Goal: Transaction & Acquisition: Book appointment/travel/reservation

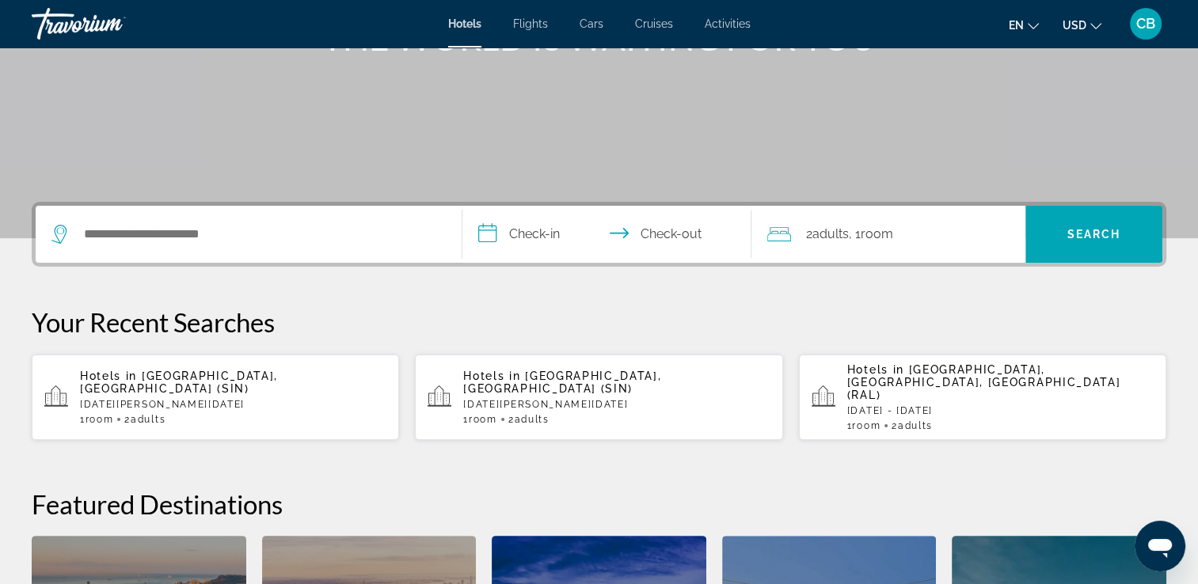
scroll to position [210, 0]
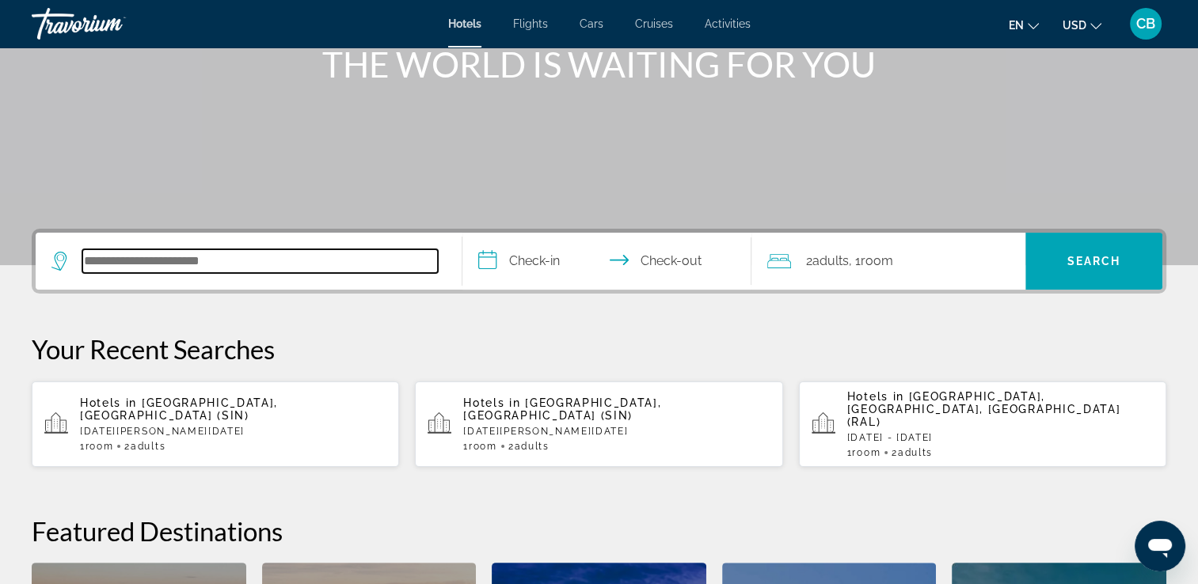
click at [82, 257] on input "Search hotel destination" at bounding box center [260, 261] width 356 height 24
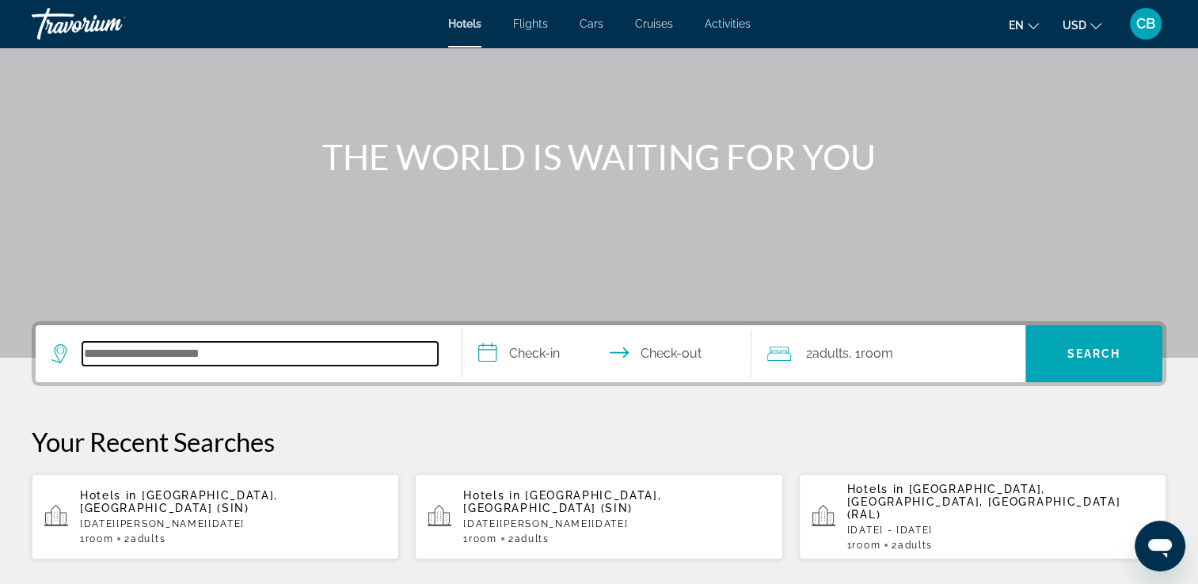
scroll to position [111, 0]
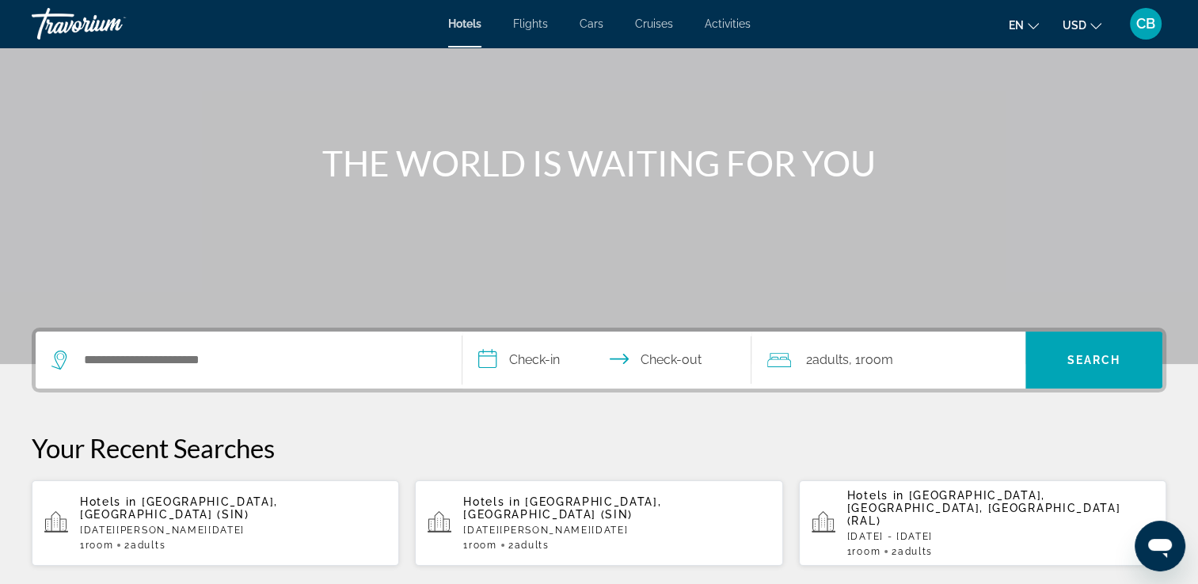
click at [534, 21] on span "Flights" at bounding box center [530, 23] width 35 height 13
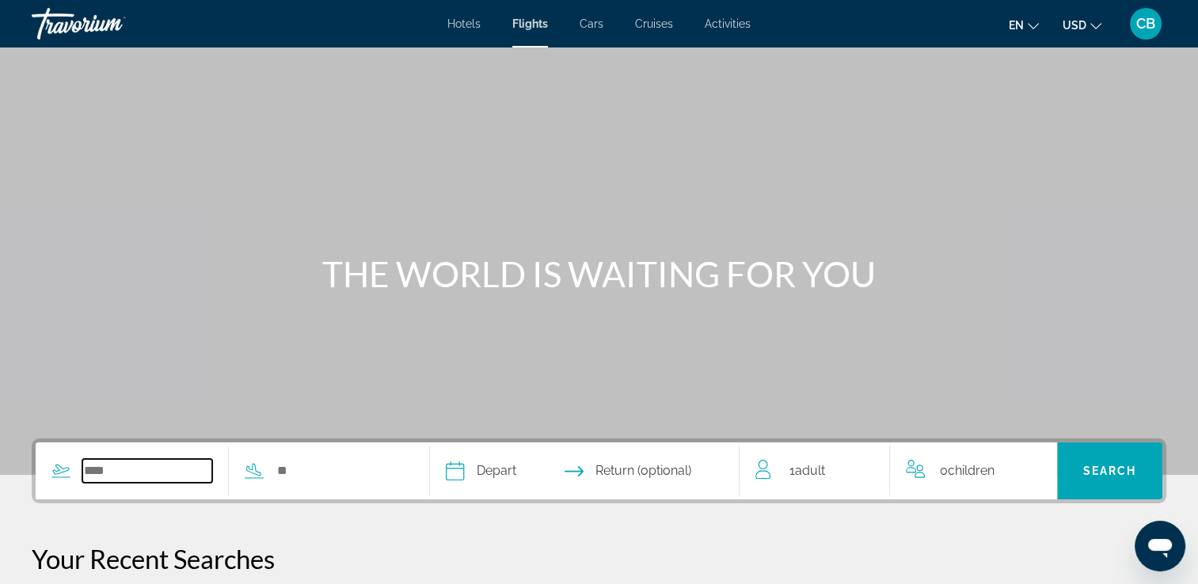
click at [134, 467] on input "Search widget" at bounding box center [147, 471] width 130 height 24
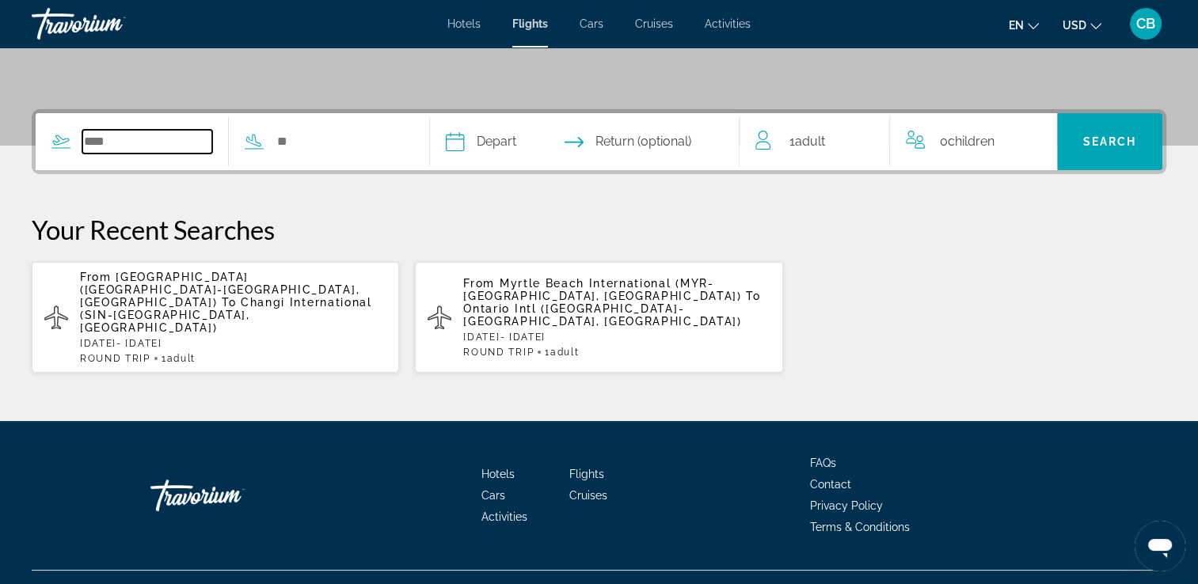
scroll to position [333, 0]
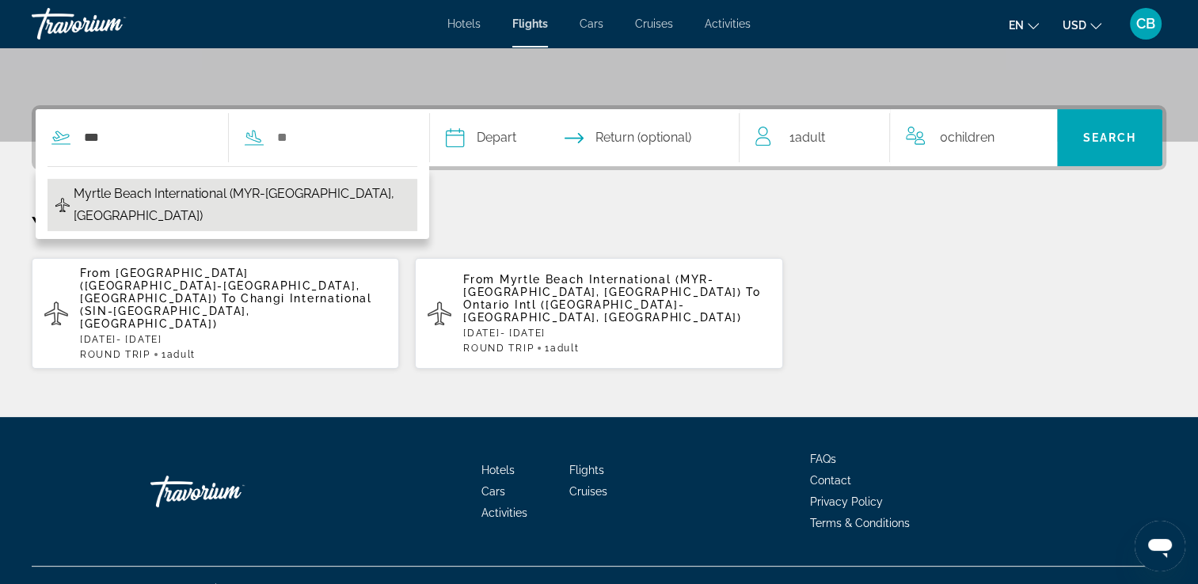
click at [139, 188] on span "Myrtle Beach International (MYR-Myrtle Beach, US)" at bounding box center [242, 205] width 336 height 44
type input "**********"
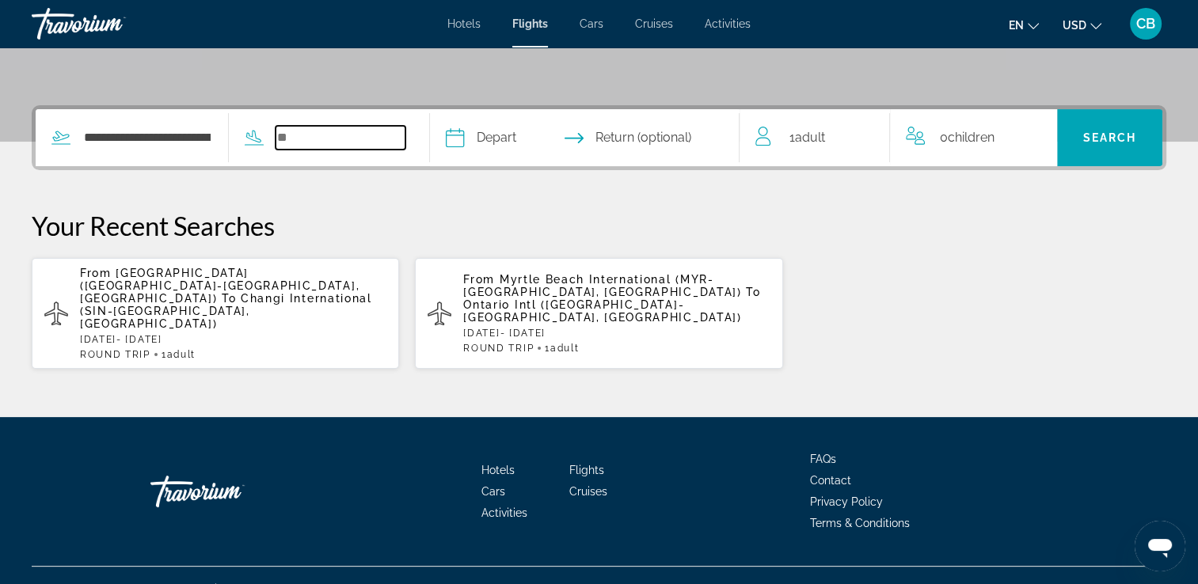
click at [359, 138] on input "Search widget" at bounding box center [341, 138] width 130 height 24
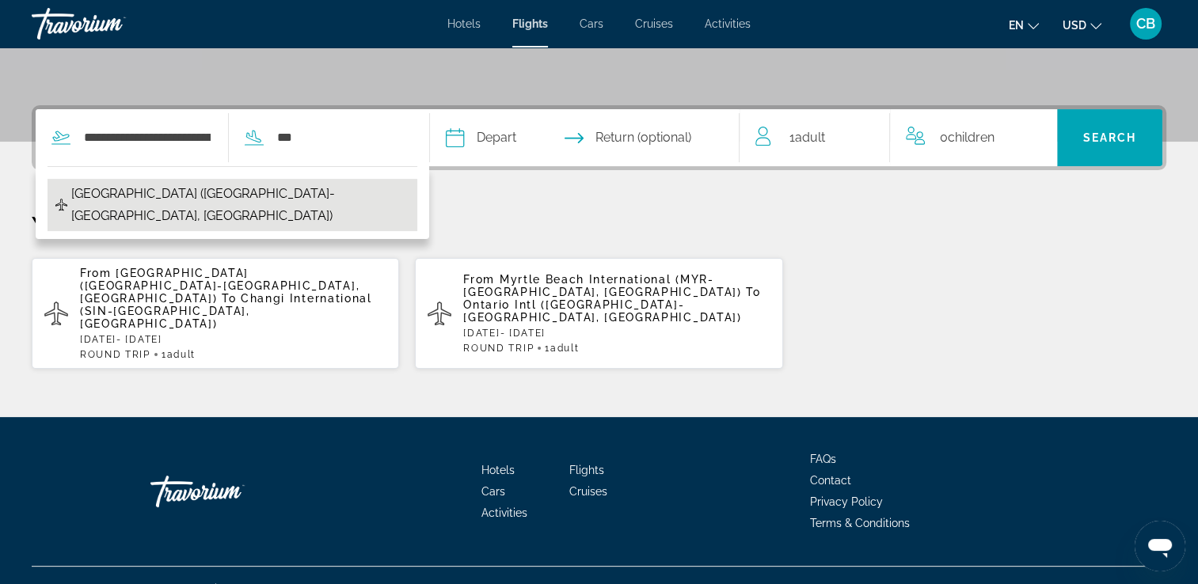
click at [207, 192] on span "Philadelphia Intl Airport (PHL-Philadelphia, US)" at bounding box center [240, 205] width 338 height 44
type input "**********"
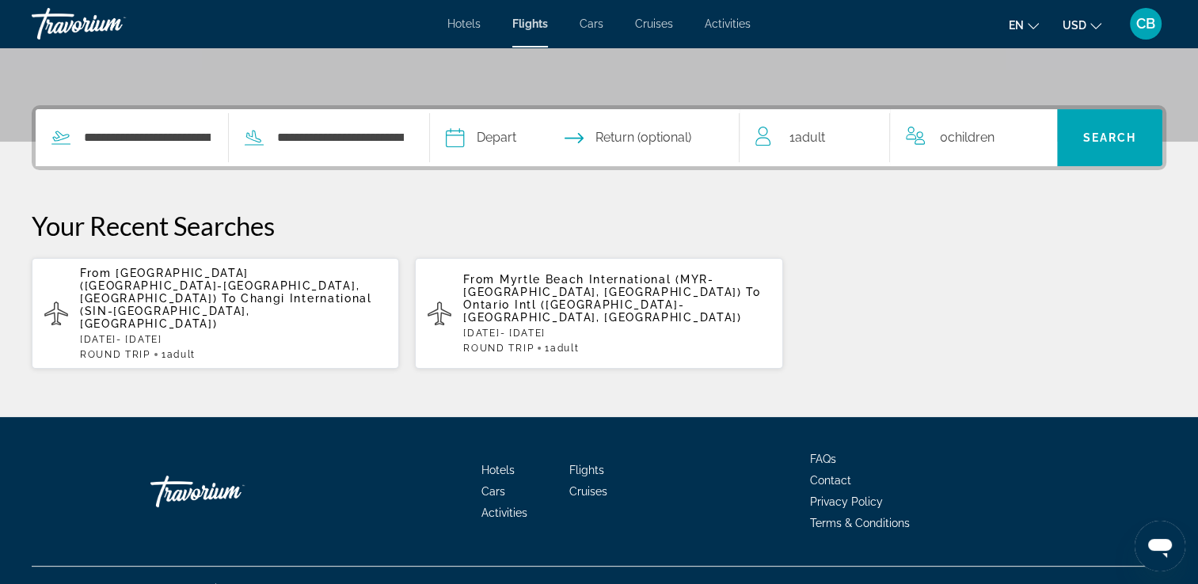
click at [526, 136] on input "Depart date" at bounding box center [519, 140] width 154 height 62
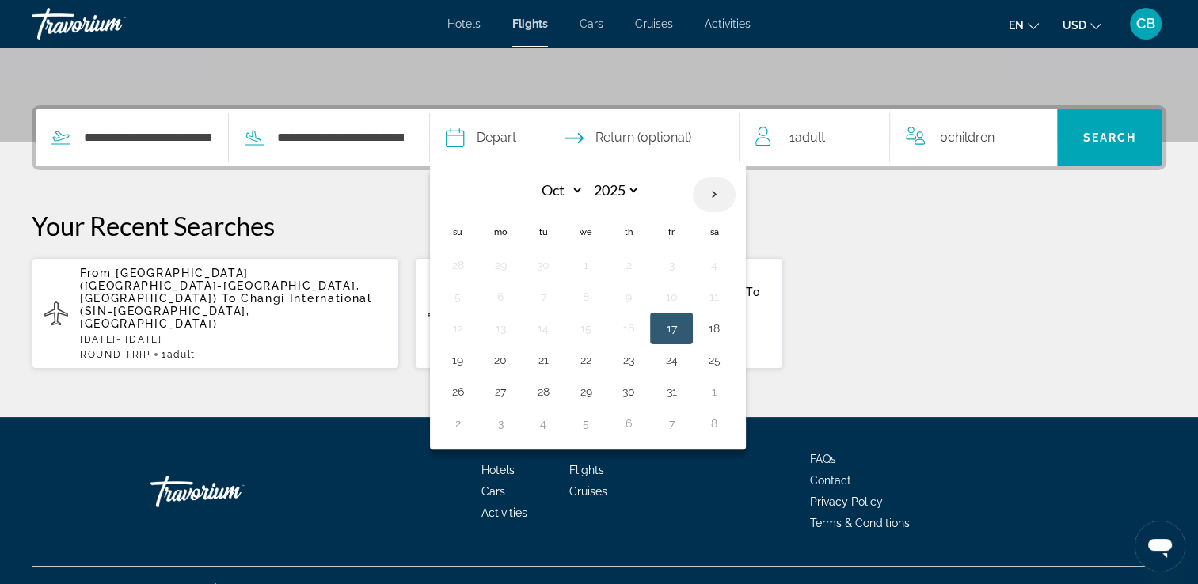
click at [736, 192] on th "Next month" at bounding box center [714, 194] width 43 height 35
select select "*"
select select "****"
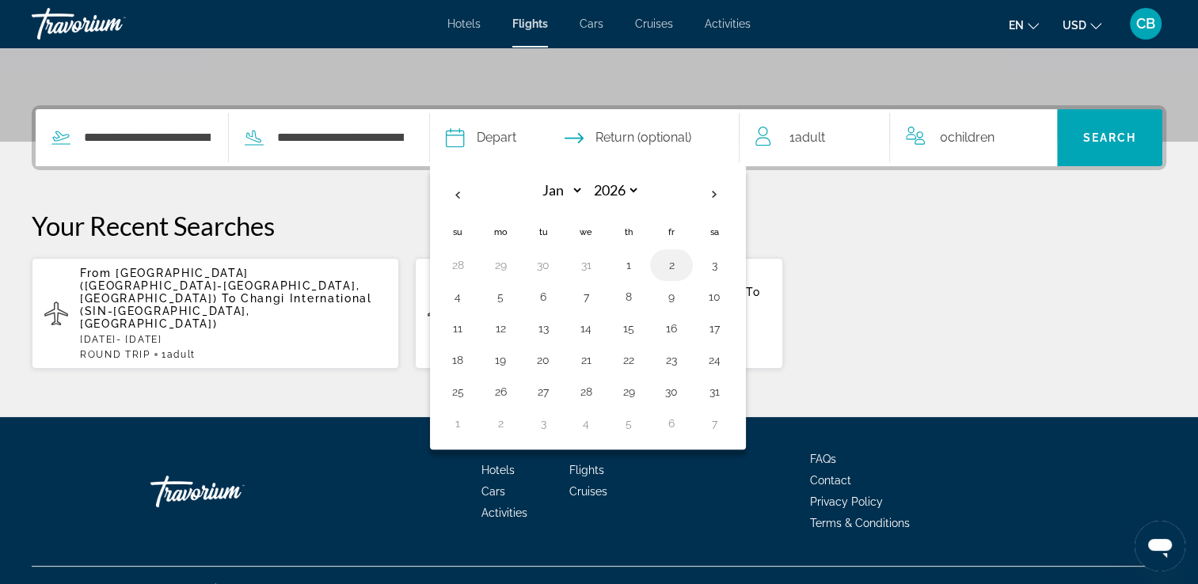
click at [684, 261] on button "2" at bounding box center [671, 265] width 25 height 22
type input "**********"
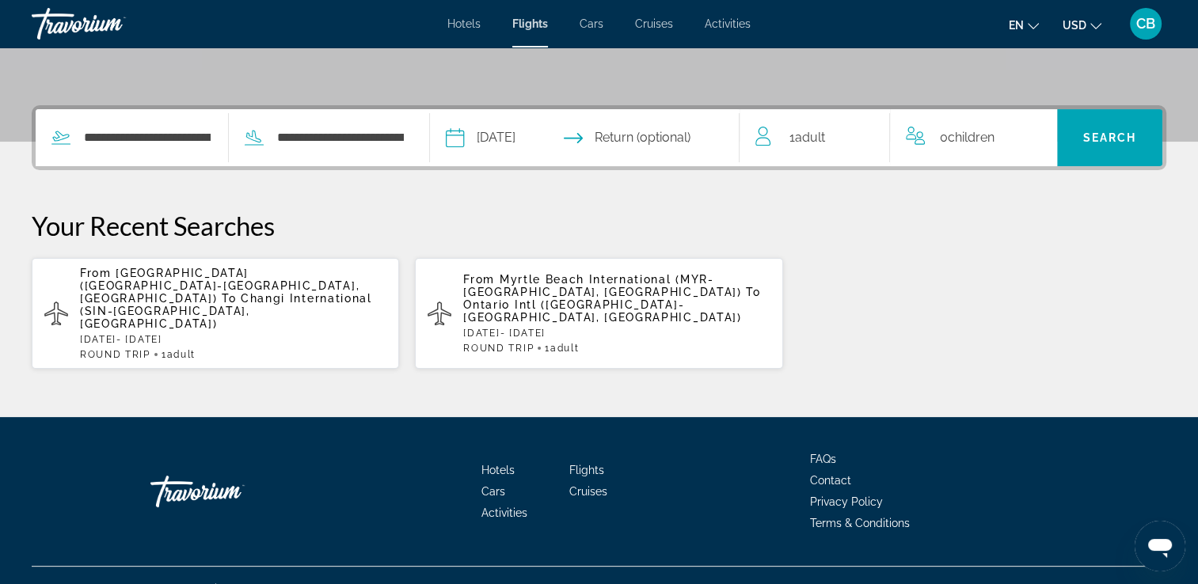
click at [660, 134] on input "Return date" at bounding box center [670, 140] width 154 height 62
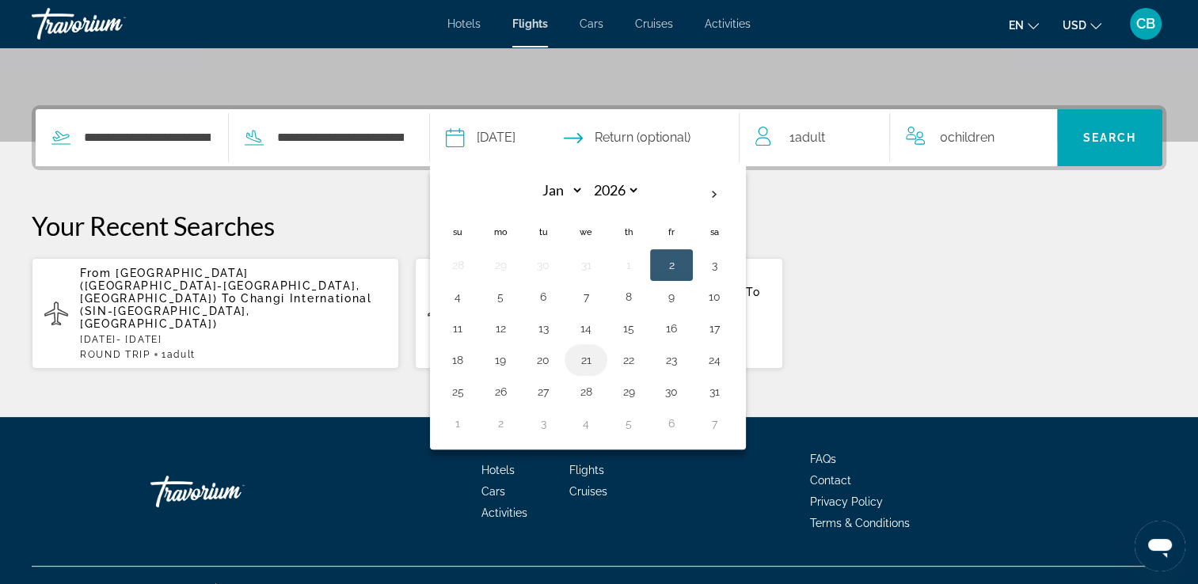
click at [599, 360] on button "21" at bounding box center [585, 360] width 25 height 22
type input "**********"
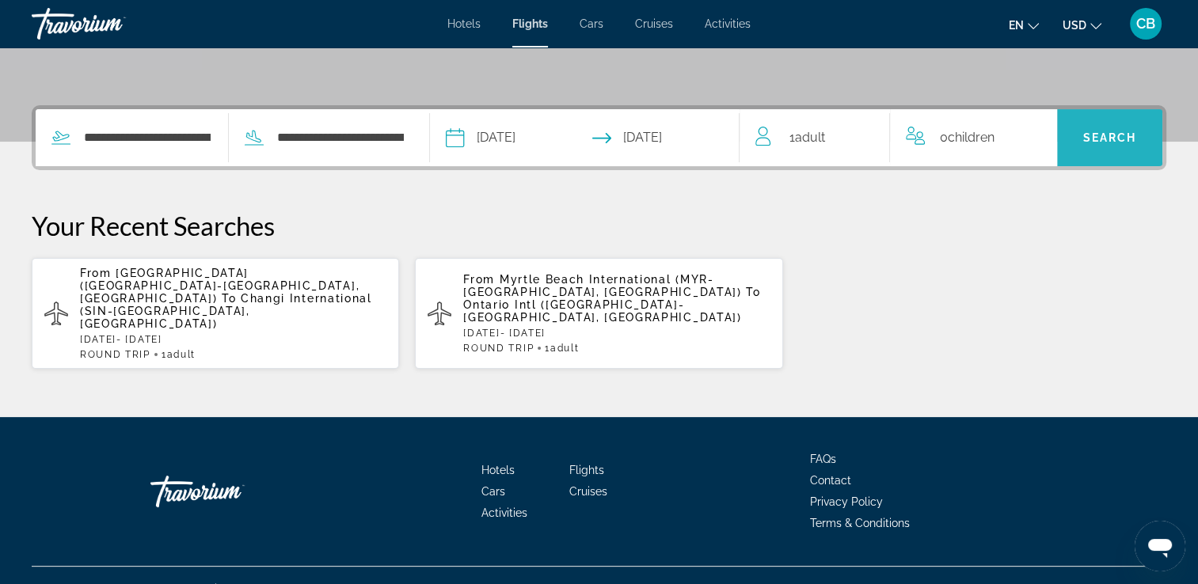
click at [1107, 138] on span "Search" at bounding box center [1110, 137] width 54 height 13
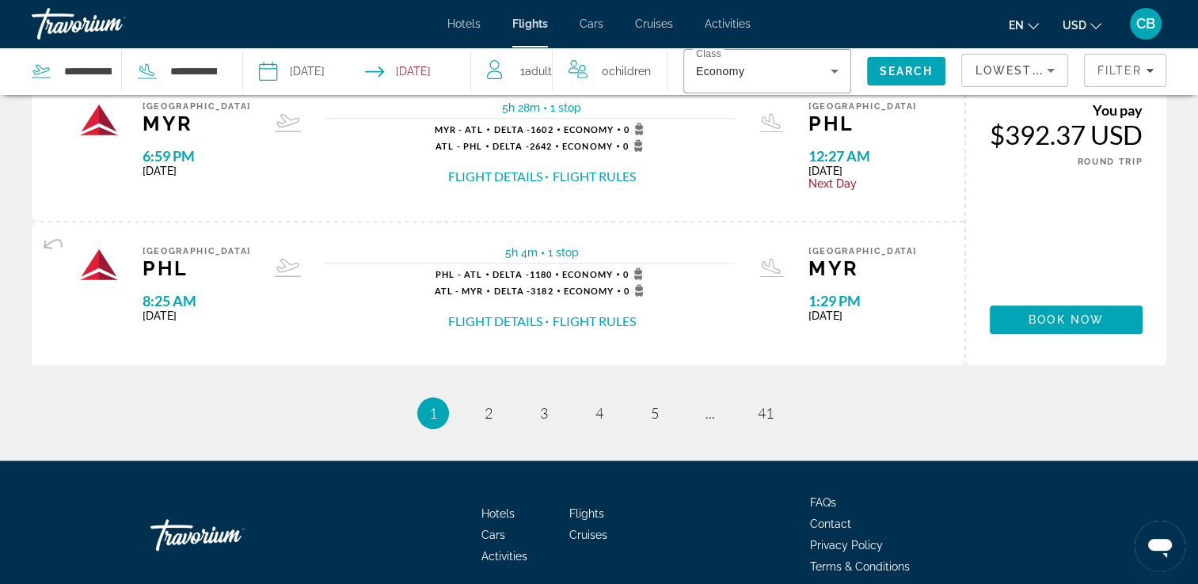
scroll to position [1676, 0]
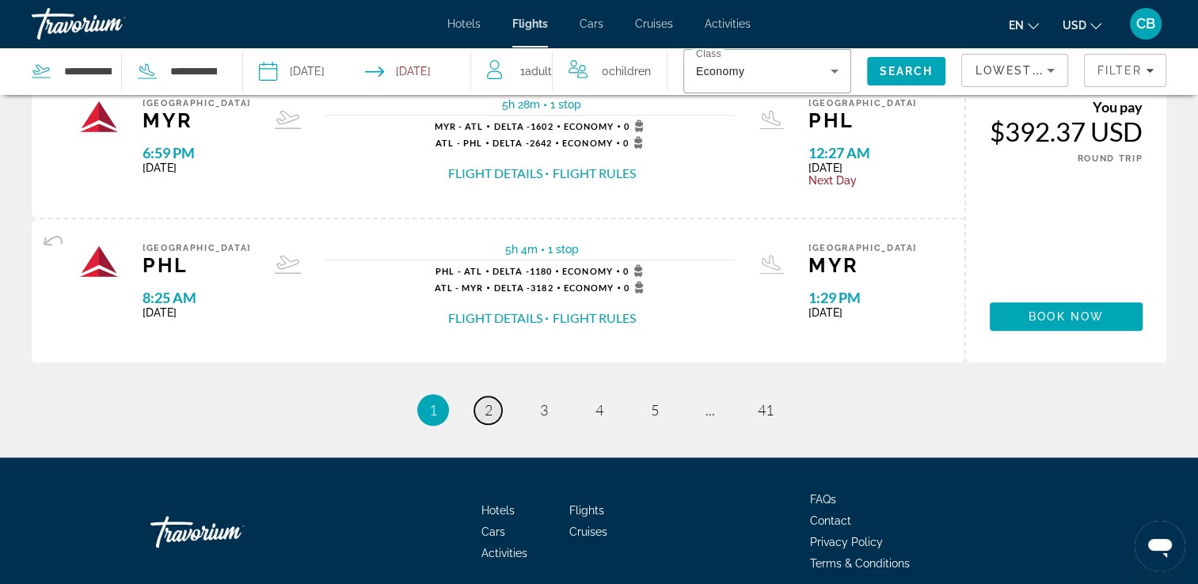
click at [485, 409] on span "2" at bounding box center [489, 410] width 8 height 17
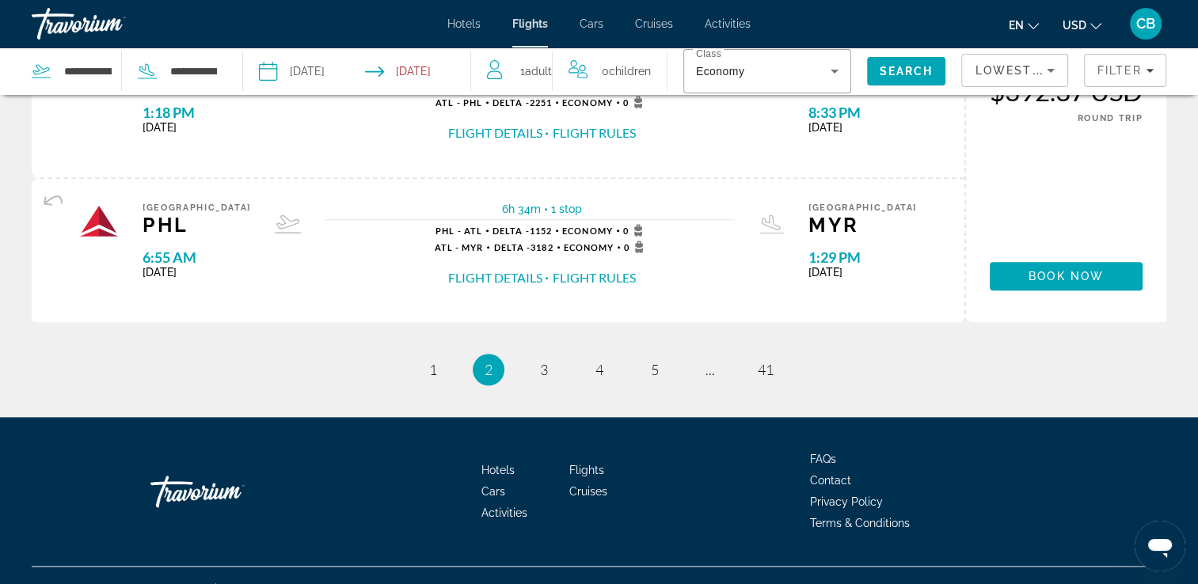
scroll to position [1722, 0]
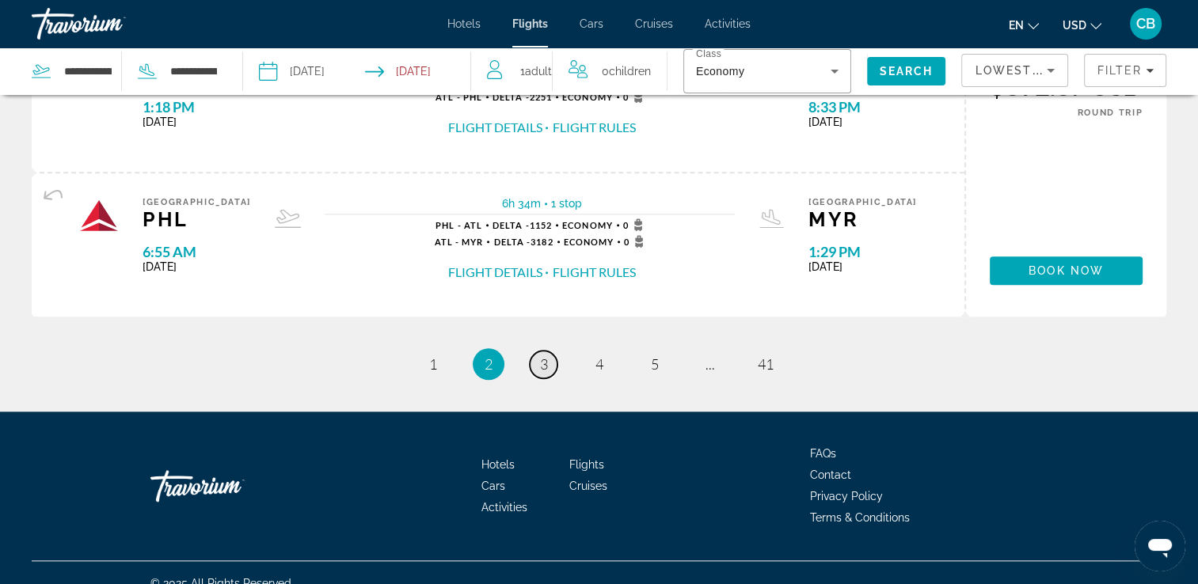
click at [545, 356] on span "3" at bounding box center [544, 364] width 8 height 17
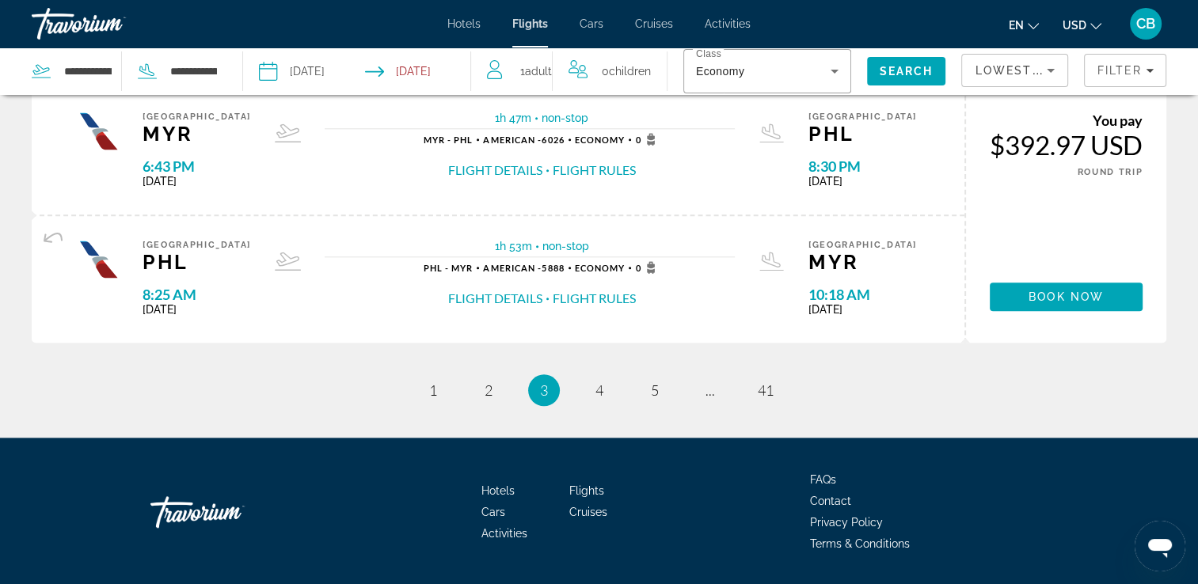
scroll to position [1627, 0]
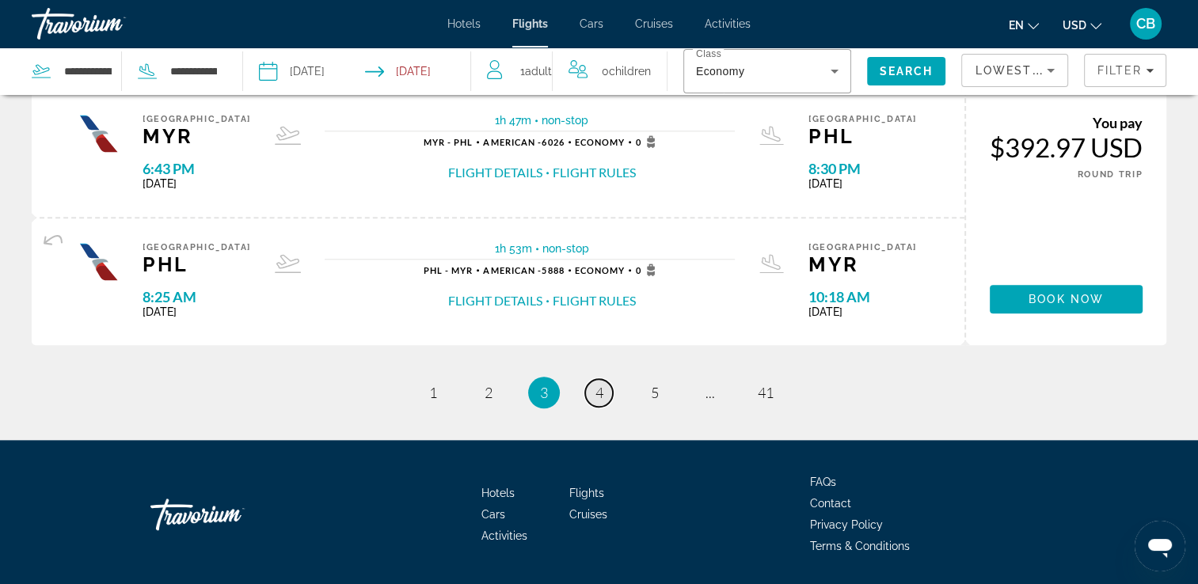
click at [599, 391] on span "4" at bounding box center [600, 392] width 8 height 17
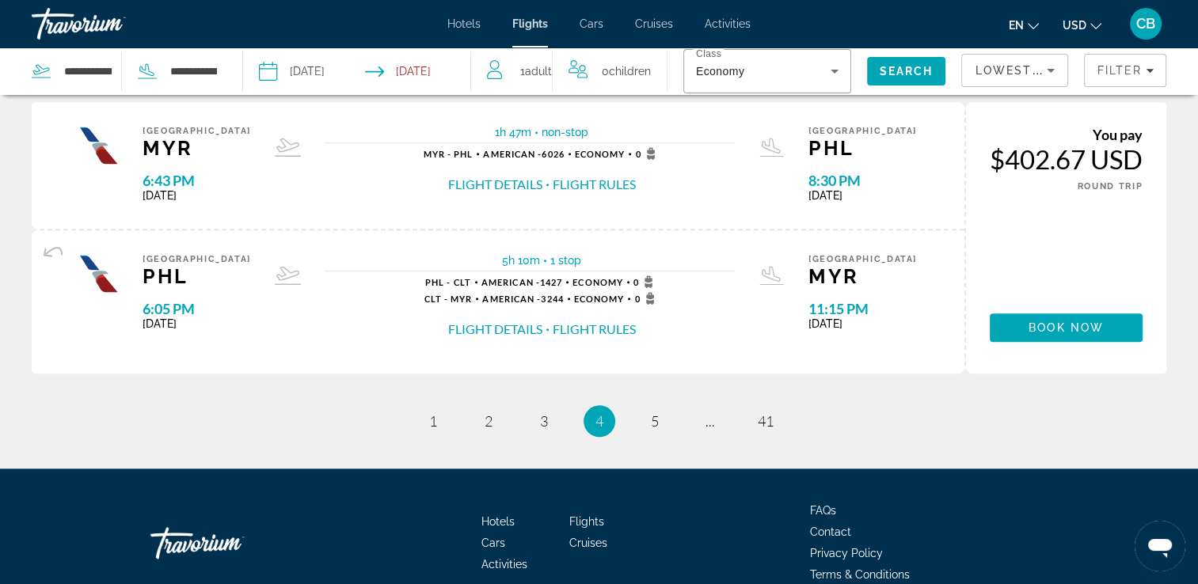
scroll to position [1591, 0]
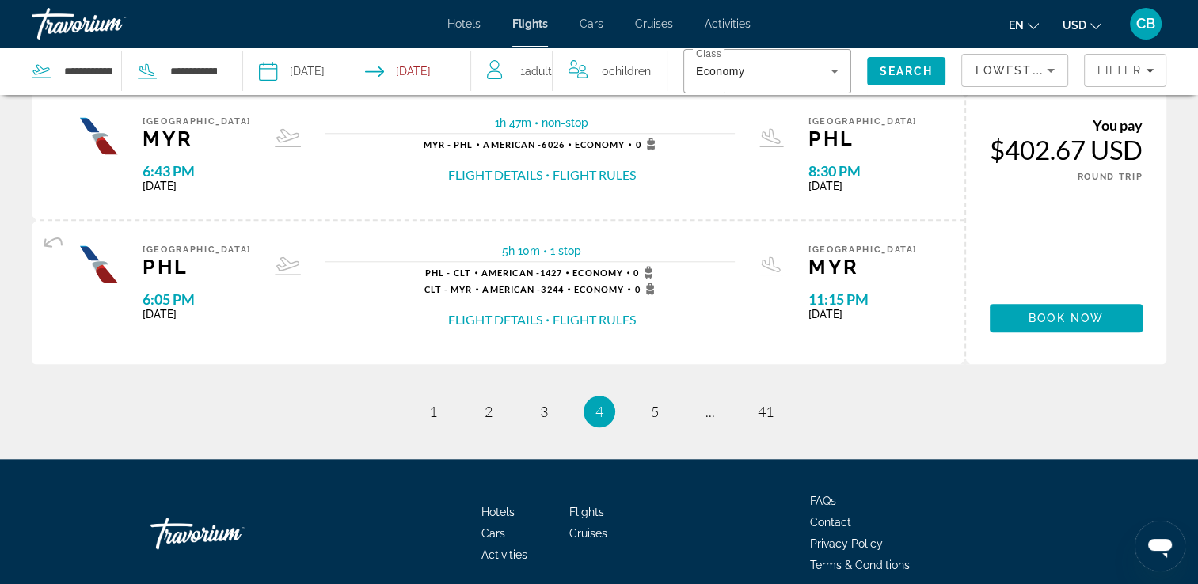
drag, startPoint x: 1206, startPoint y: 122, endPoint x: 35, endPoint y: 4, distance: 1177.2
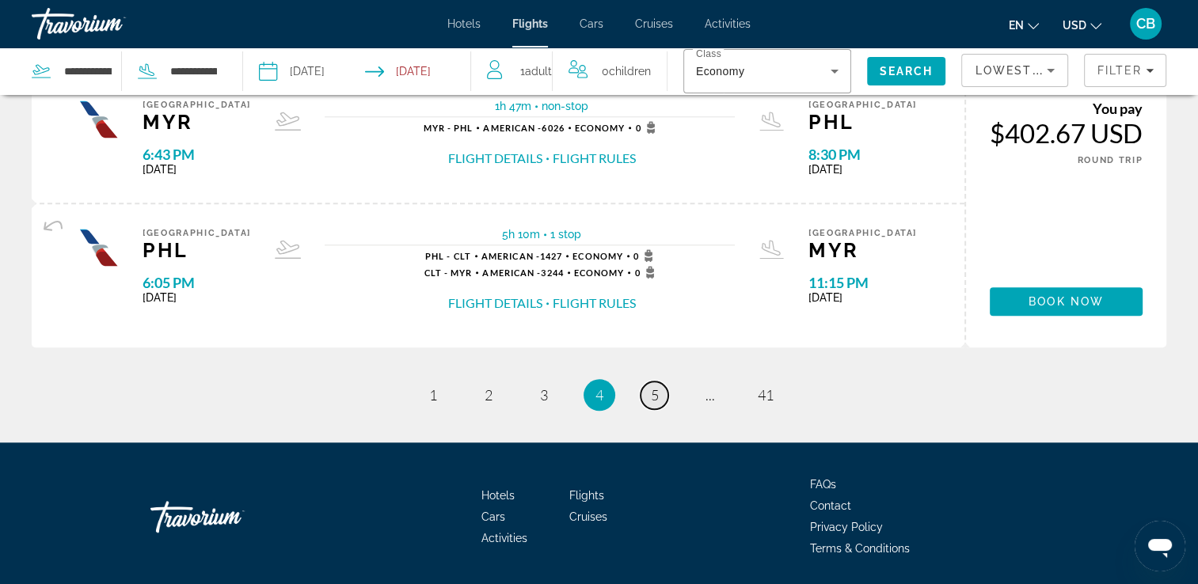
click at [653, 394] on span "5" at bounding box center [655, 394] width 8 height 17
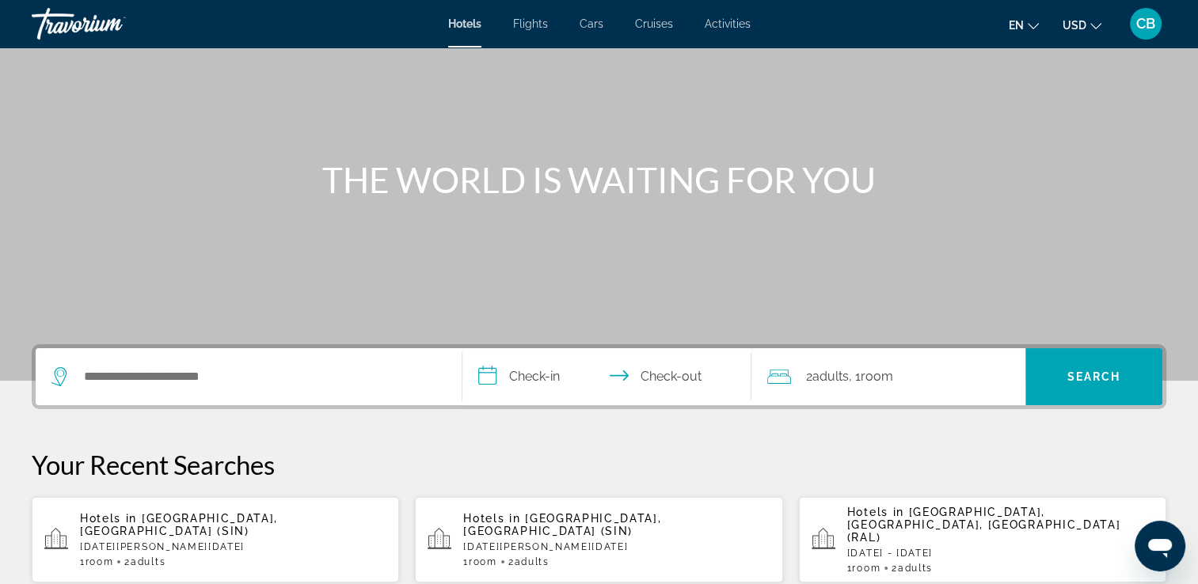
scroll to position [96, 0]
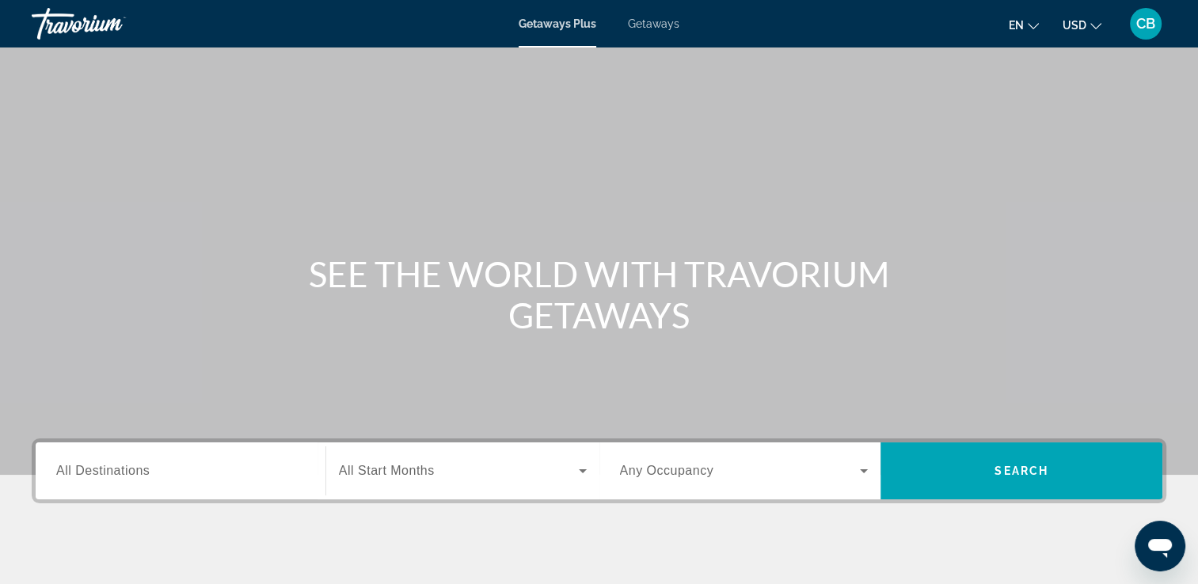
click at [650, 21] on span "Getaways" at bounding box center [653, 23] width 51 height 13
